Goal: Transaction & Acquisition: Purchase product/service

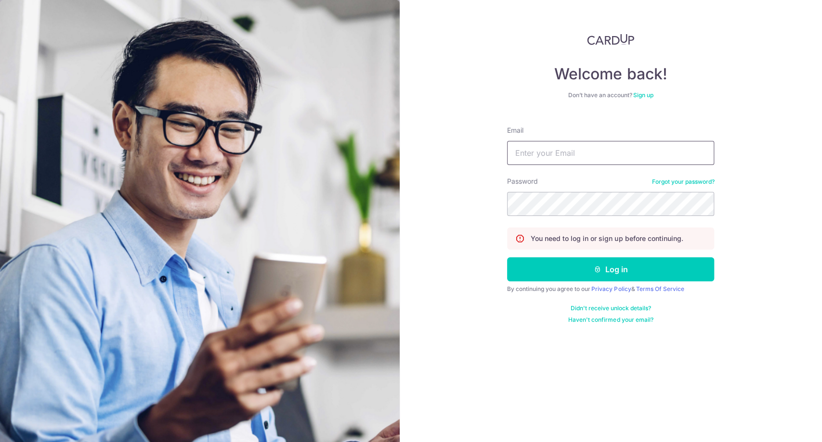
click at [561, 148] on input "Email" at bounding box center [610, 153] width 207 height 24
type input "mark_cheong@hotmail.com"
click at [507, 258] on button "Log in" at bounding box center [610, 270] width 207 height 24
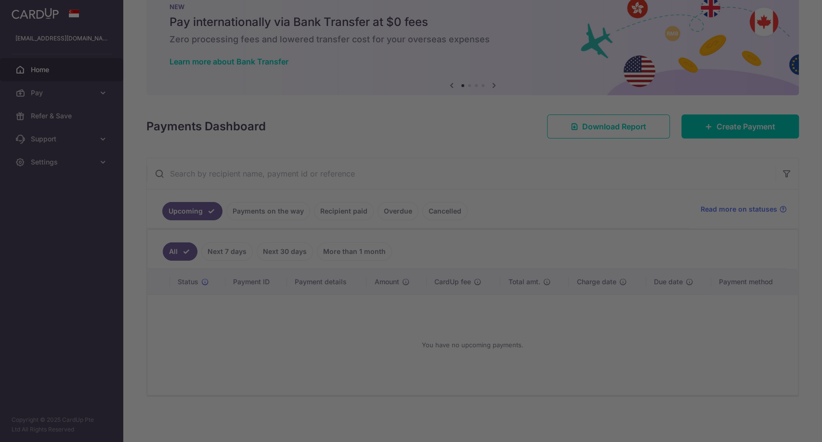
click at [260, 211] on div at bounding box center [415, 223] width 830 height 447
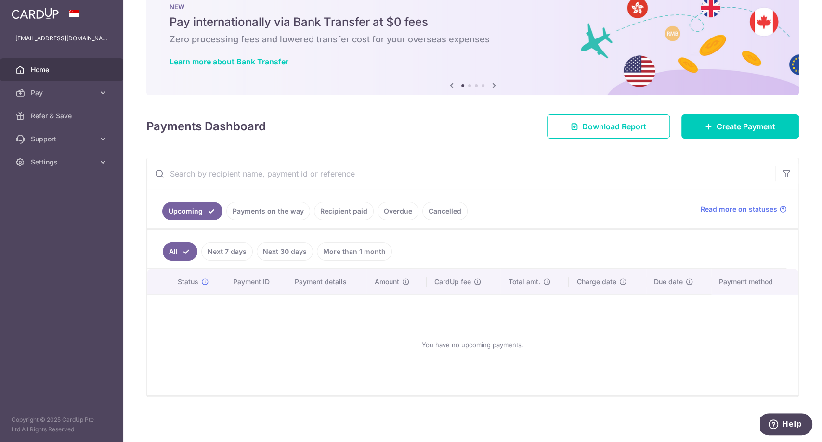
click at [329, 210] on link "Recipient paid" at bounding box center [344, 211] width 60 height 18
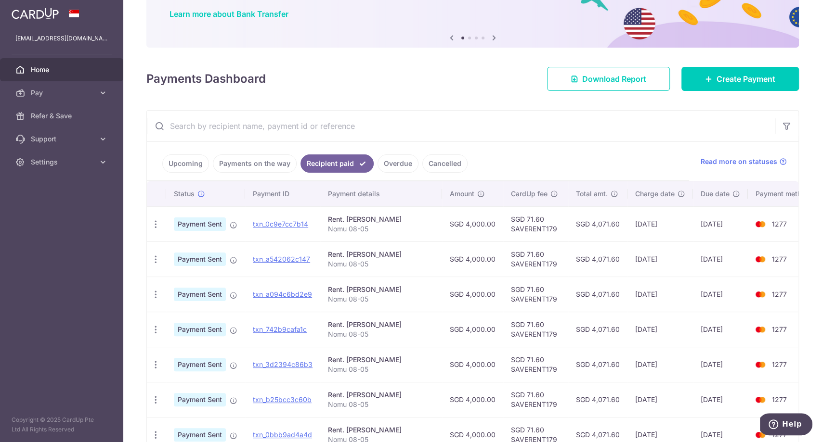
scroll to position [77, 0]
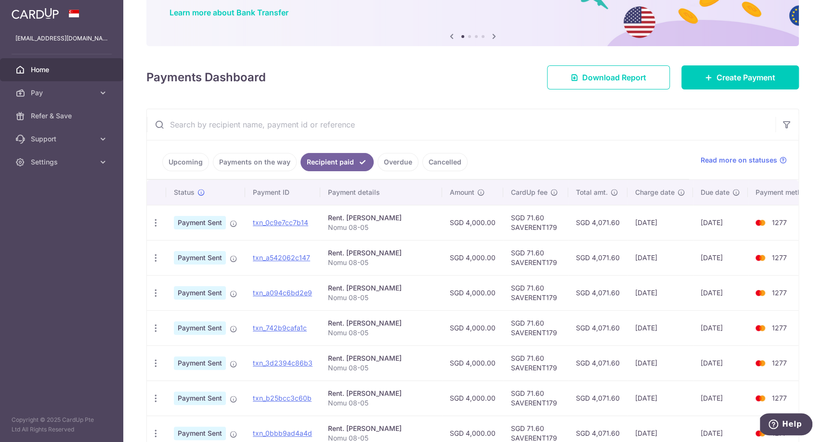
click at [255, 159] on link "Payments on the way" at bounding box center [255, 162] width 84 height 18
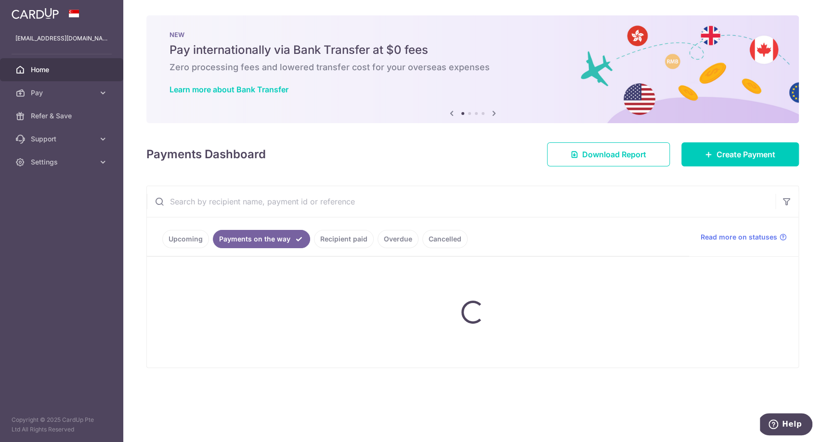
scroll to position [0, 0]
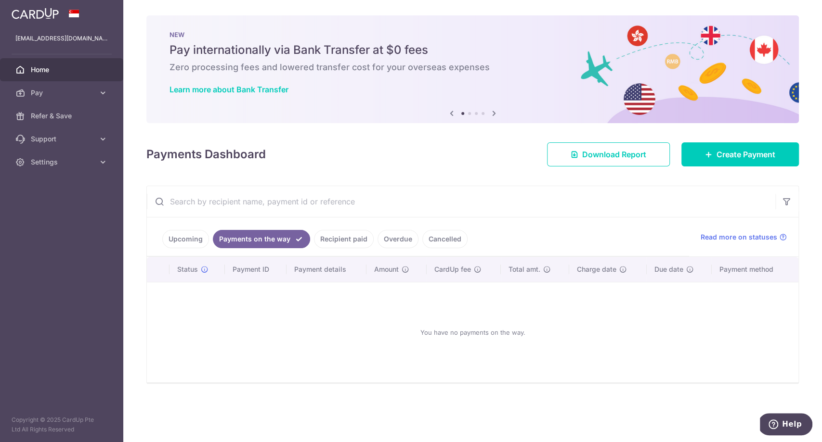
click at [182, 239] on link "Upcoming" at bounding box center [185, 239] width 47 height 18
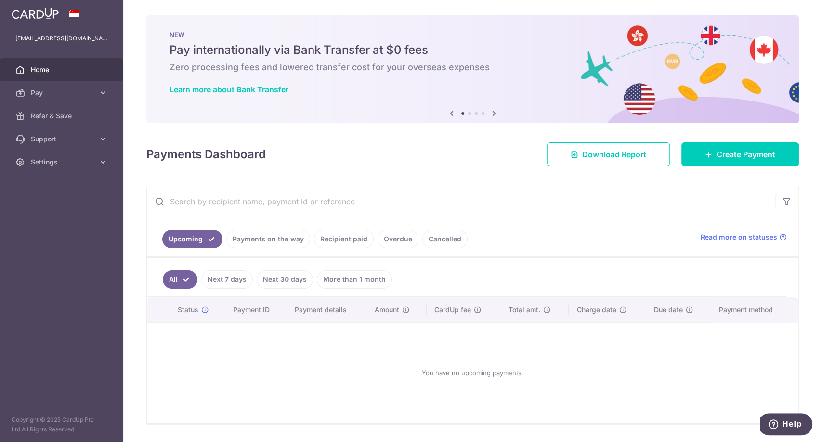
scroll to position [28, 0]
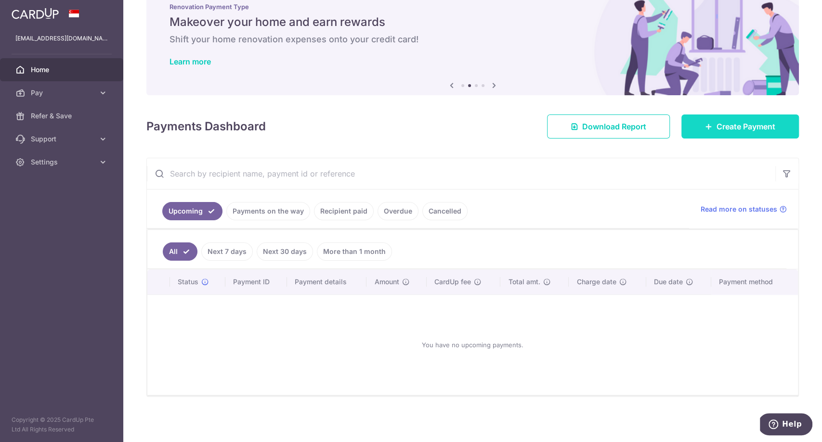
click at [733, 125] on span "Create Payment" at bounding box center [745, 127] width 59 height 12
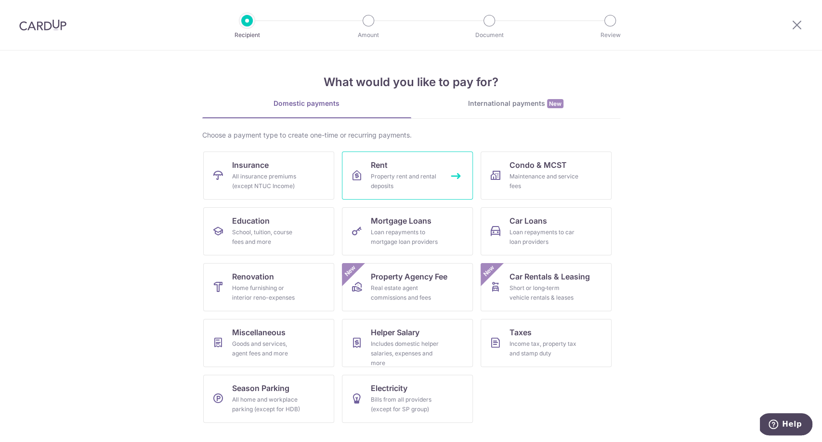
click at [389, 179] on div "Property rent and rental deposits" at bounding box center [405, 181] width 69 height 19
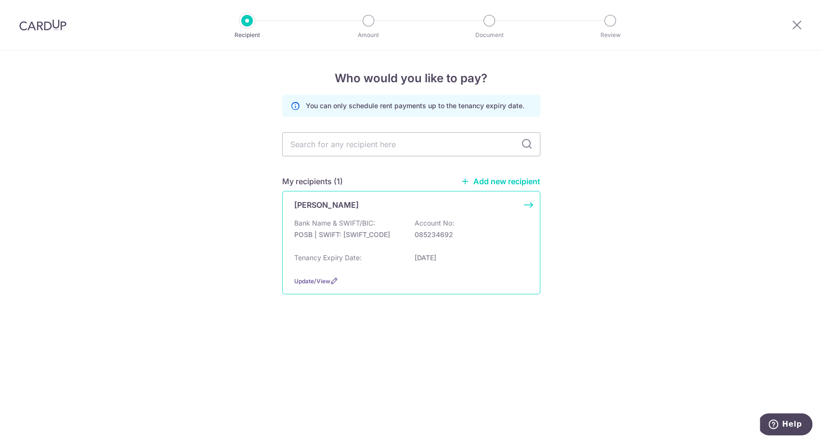
click at [344, 228] on div "Bank Name & SWIFT/BIC: POSB | SWIFT: [SWIFT_CODE] Account No: 085234692" at bounding box center [411, 234] width 234 height 31
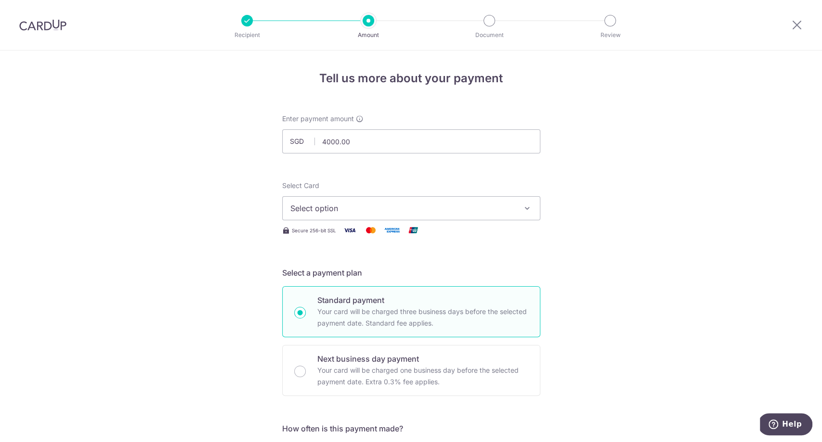
type input "4,000.00"
click at [333, 207] on span "Select option" at bounding box center [402, 209] width 224 height 12
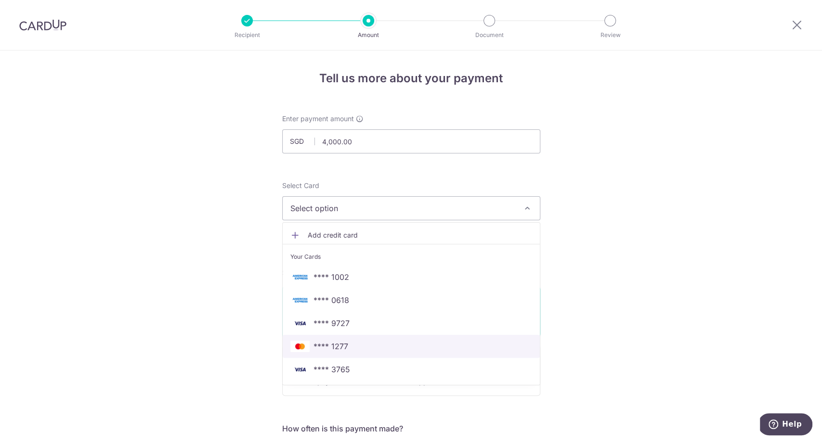
click at [329, 351] on span "**** 1277" at bounding box center [330, 347] width 35 height 12
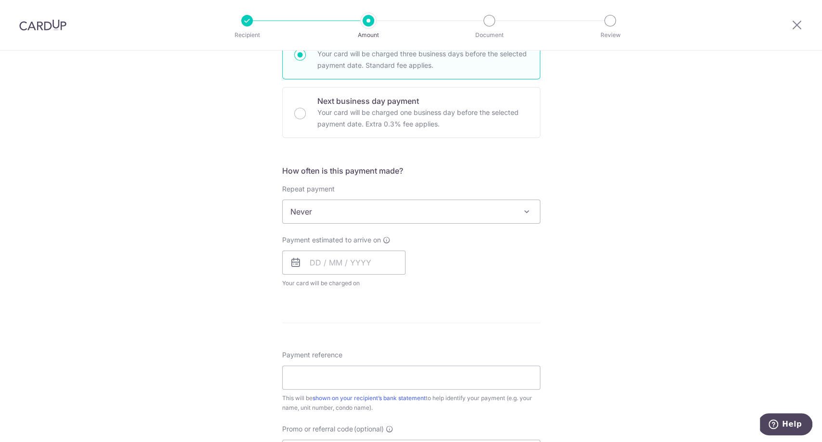
scroll to position [299, 0]
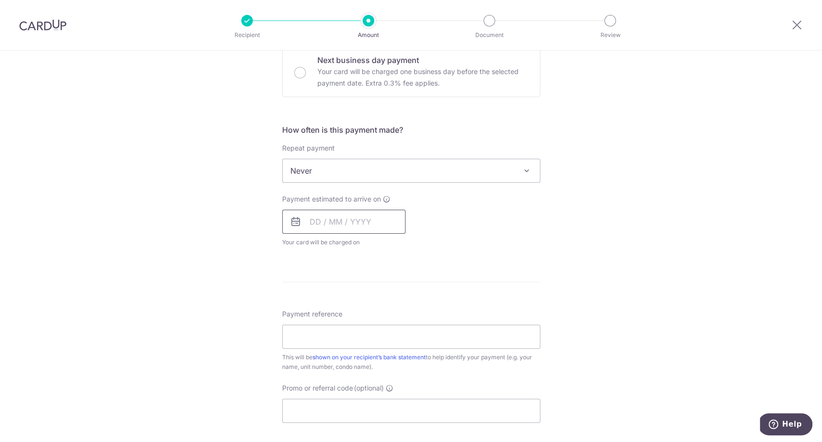
click at [332, 223] on input "text" at bounding box center [343, 222] width 123 height 24
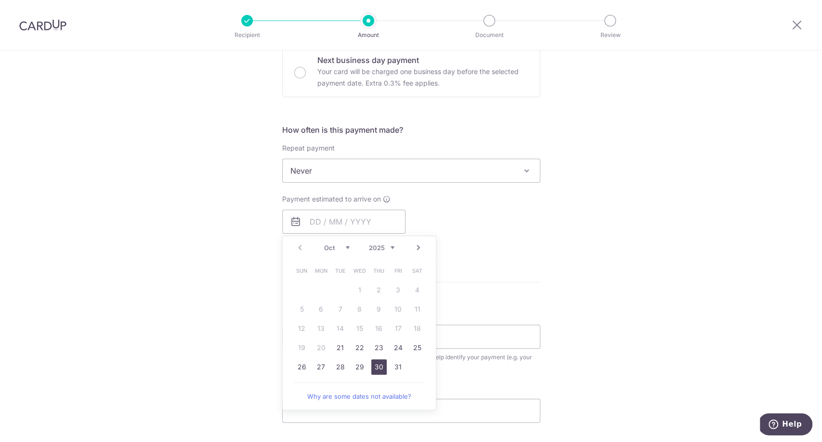
click at [375, 367] on link "30" at bounding box center [378, 367] width 15 height 15
type input "30/10/2025"
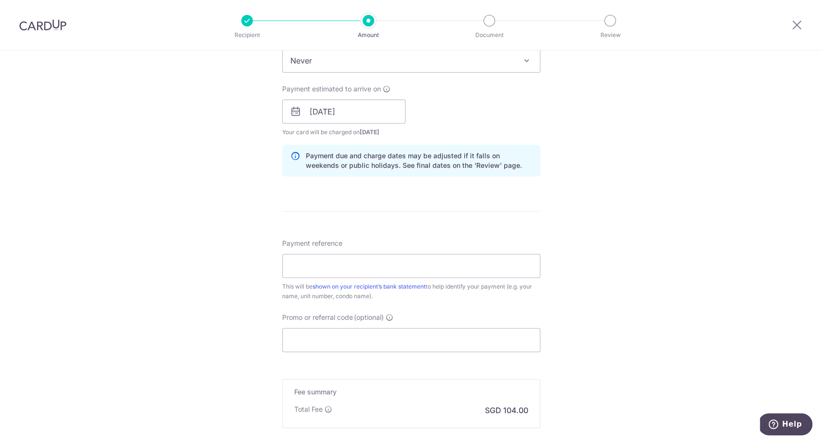
scroll to position [413, 0]
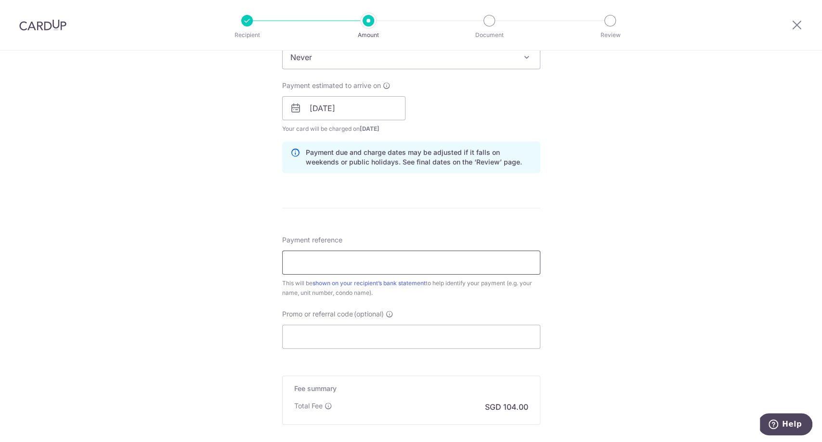
click at [326, 265] on input "Payment reference" at bounding box center [411, 263] width 258 height 24
type input "Nomu 08-05"
click at [347, 342] on input "Promo or referral code (optional)" at bounding box center [411, 337] width 258 height 24
type input "saverent179"
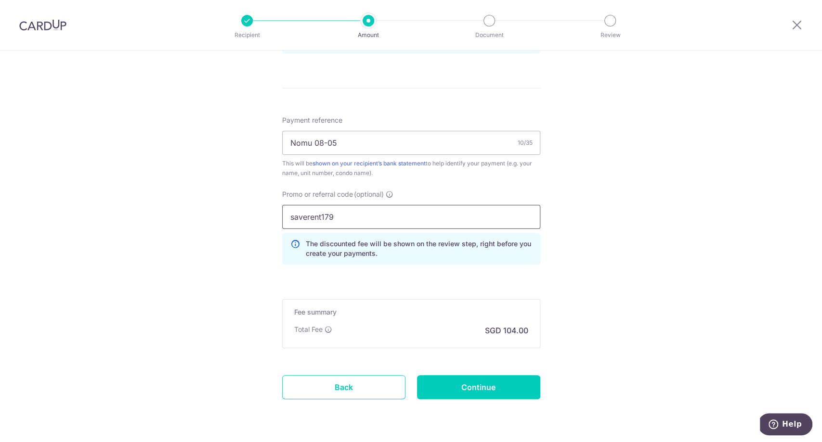
scroll to position [562, 0]
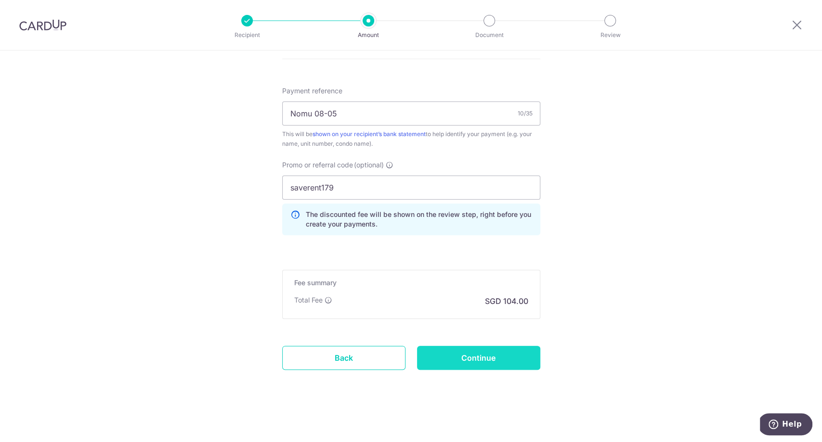
click at [466, 355] on input "Continue" at bounding box center [478, 358] width 123 height 24
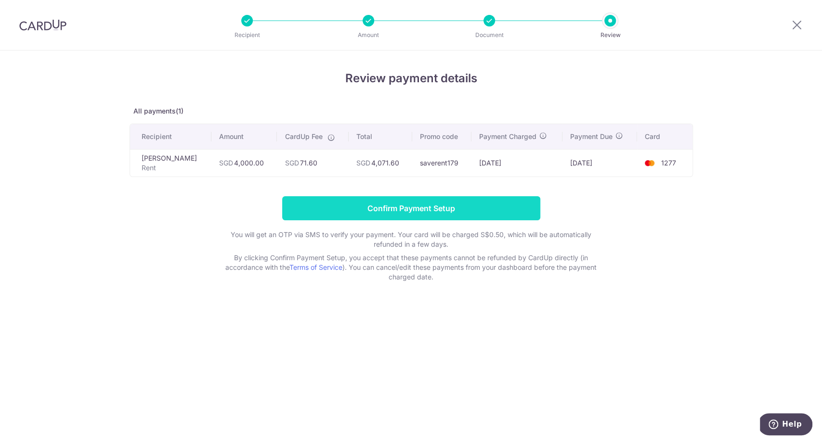
click at [415, 212] on input "Confirm Payment Setup" at bounding box center [411, 208] width 258 height 24
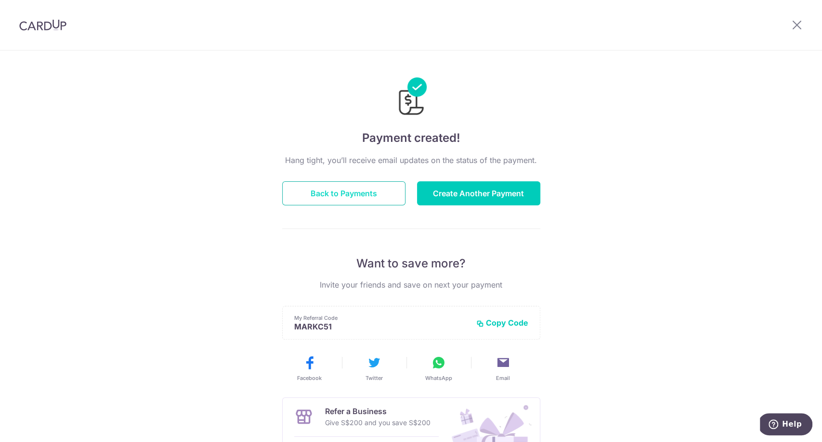
click at [311, 194] on button "Back to Payments" at bounding box center [343, 193] width 123 height 24
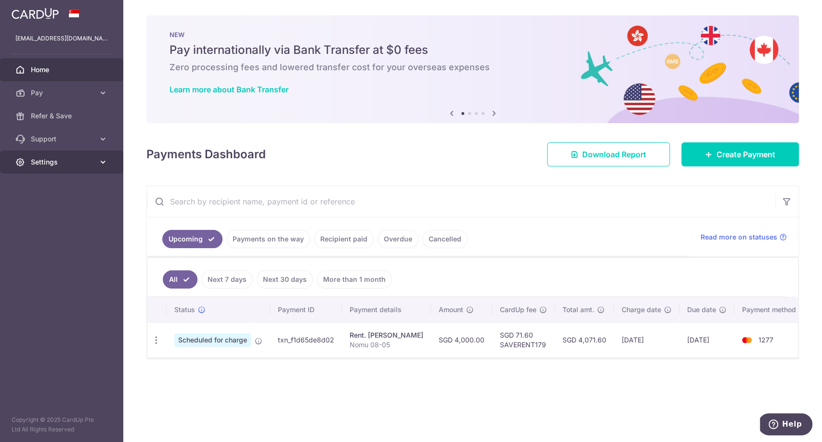
click at [48, 168] on link "Settings" at bounding box center [61, 162] width 123 height 23
click at [46, 214] on link "Logout" at bounding box center [61, 208] width 123 height 23
